Goal: Task Accomplishment & Management: Use online tool/utility

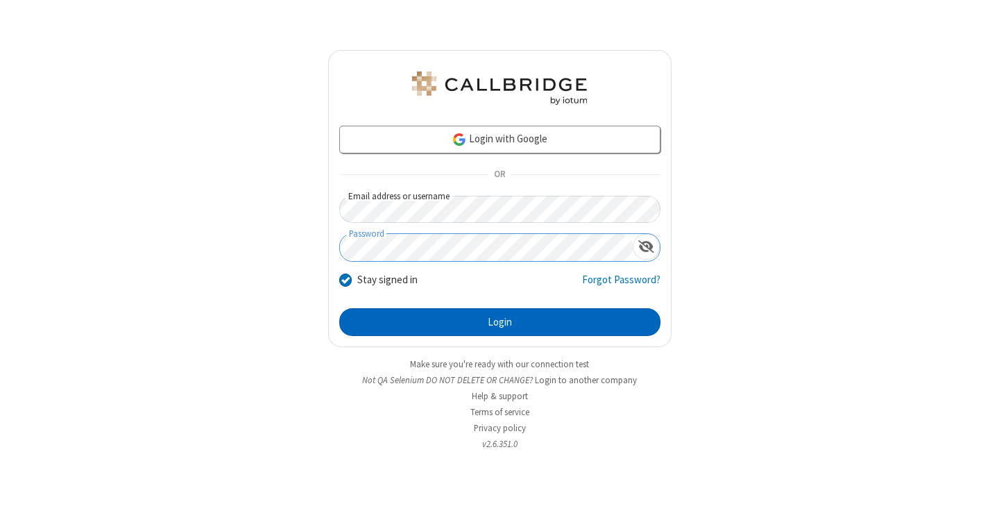
click at [499, 322] on button "Login" at bounding box center [499, 322] width 321 height 28
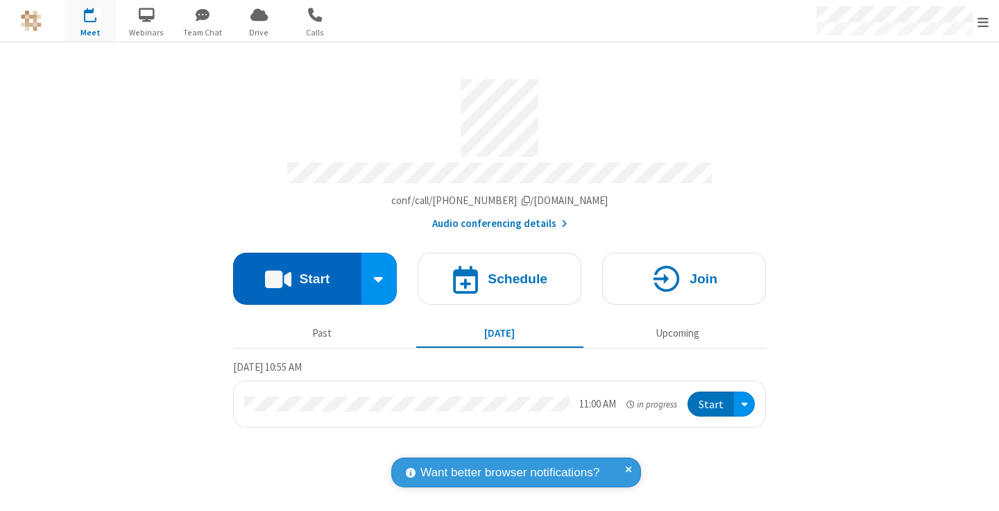
click at [297, 272] on button "Start" at bounding box center [297, 279] width 128 height 52
